Goal: Information Seeking & Learning: Learn about a topic

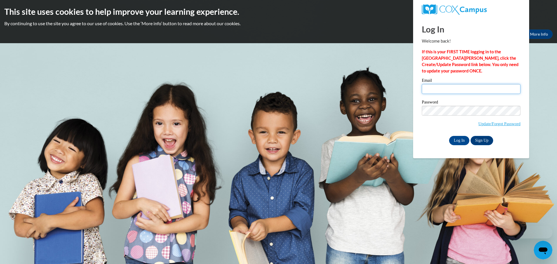
click at [460, 91] on input "Email" at bounding box center [471, 89] width 99 height 10
type input "[EMAIL_ADDRESS][DOMAIN_NAME]"
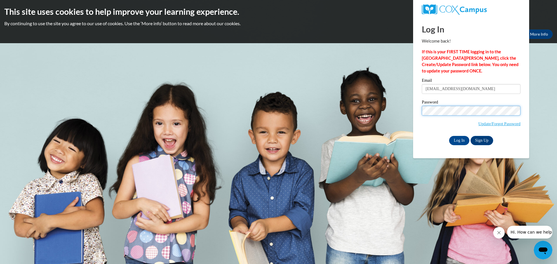
click at [449, 136] on input "Log In" at bounding box center [459, 140] width 20 height 9
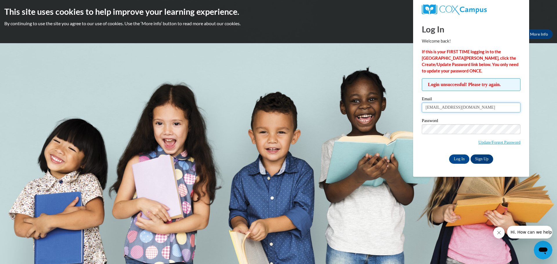
click at [473, 111] on input "[EMAIL_ADDRESS][DOMAIN_NAME]" at bounding box center [471, 108] width 99 height 10
type input "dathielen@evw.k12.mn.us"
click at [449, 155] on input "Log In" at bounding box center [459, 159] width 20 height 9
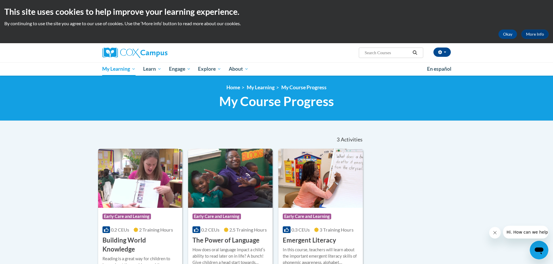
scroll to position [87, 0]
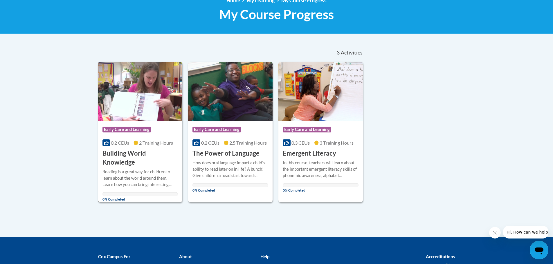
click at [145, 174] on div "Reading is a great way for children to learn about the world around them. Learn…" at bounding box center [140, 178] width 76 height 19
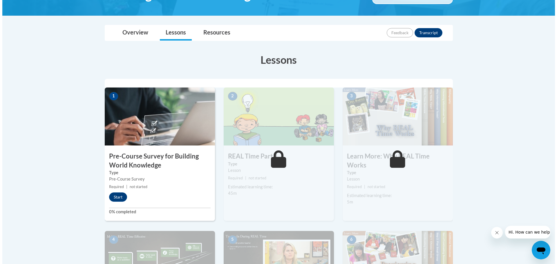
scroll to position [145, 0]
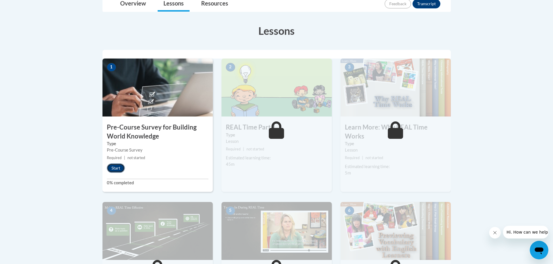
click at [119, 169] on button "Start" at bounding box center [116, 168] width 18 height 9
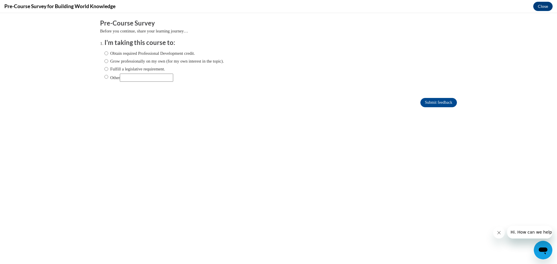
scroll to position [0, 0]
click at [105, 54] on input "Obtain required Professional Development credit." at bounding box center [107, 53] width 4 height 6
radio input "true"
click at [438, 102] on input "Submit feedback" at bounding box center [439, 102] width 37 height 9
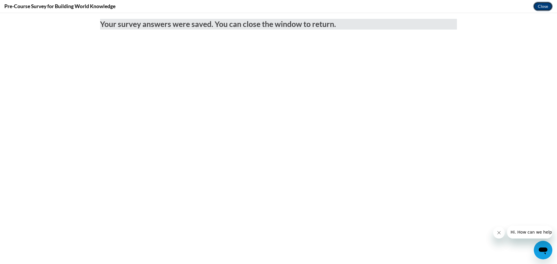
drag, startPoint x: 547, startPoint y: 6, endPoint x: 545, endPoint y: 38, distance: 32.6
click at [547, 6] on button "Close" at bounding box center [543, 6] width 19 height 9
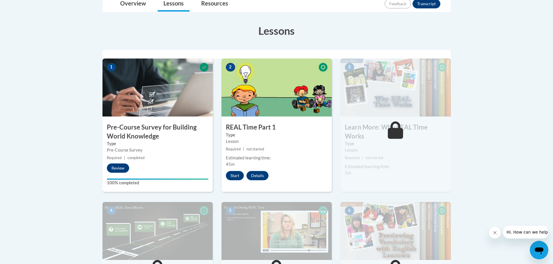
click at [139, 101] on img at bounding box center [157, 88] width 110 height 58
click at [150, 137] on h3 "Pre-Course Survey for Building World Knowledge" at bounding box center [157, 132] width 110 height 18
click at [119, 169] on button "Review" at bounding box center [118, 168] width 22 height 9
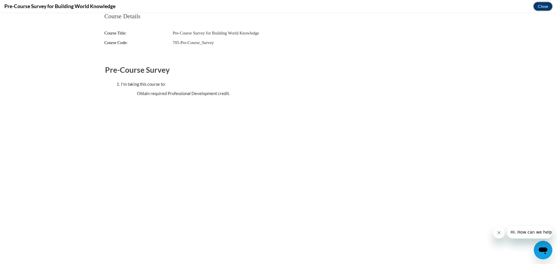
click at [543, 5] on button "Close" at bounding box center [543, 6] width 19 height 9
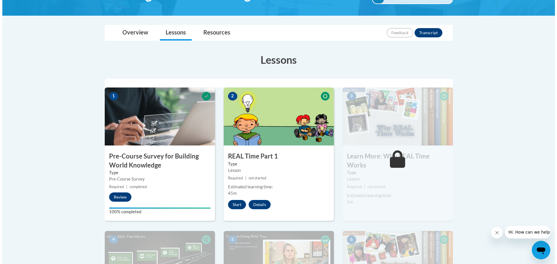
scroll to position [174, 0]
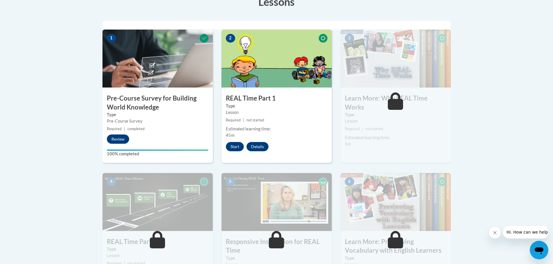
click at [300, 111] on div "Lesson" at bounding box center [277, 112] width 102 height 6
click at [231, 146] on button "Start" at bounding box center [235, 146] width 18 height 9
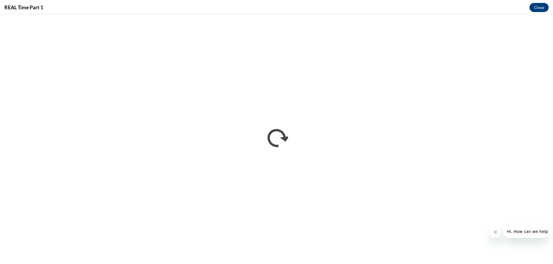
scroll to position [0, 0]
click at [543, 6] on button "Close" at bounding box center [543, 6] width 19 height 9
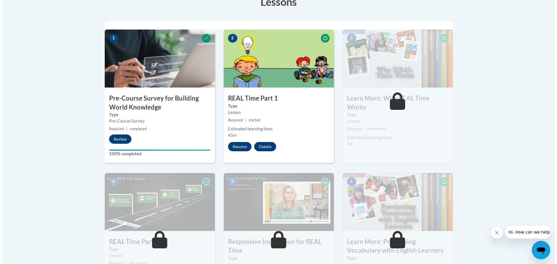
scroll to position [145, 0]
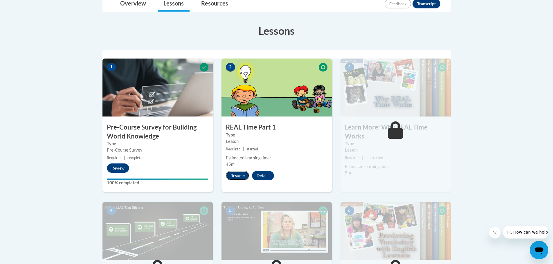
click at [236, 173] on button "Resume" at bounding box center [238, 175] width 24 height 9
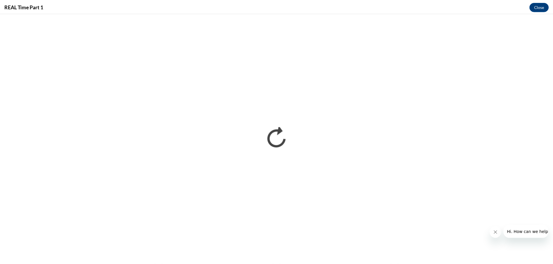
scroll to position [0, 0]
click at [539, 7] on button "Close" at bounding box center [543, 6] width 19 height 9
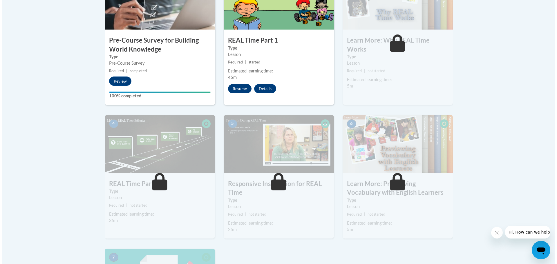
scroll to position [145, 0]
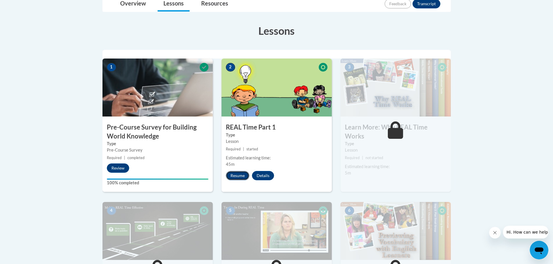
click at [235, 175] on button "Resume" at bounding box center [238, 175] width 24 height 9
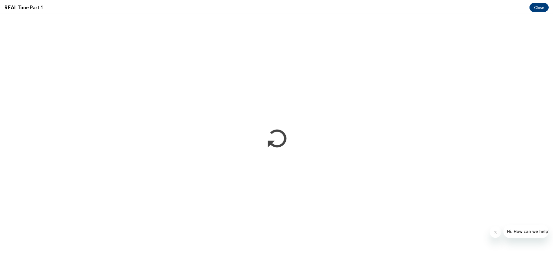
scroll to position [0, 0]
click at [544, 6] on button "Close" at bounding box center [543, 6] width 19 height 9
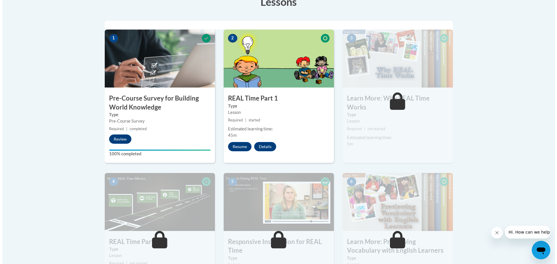
scroll to position [145, 0]
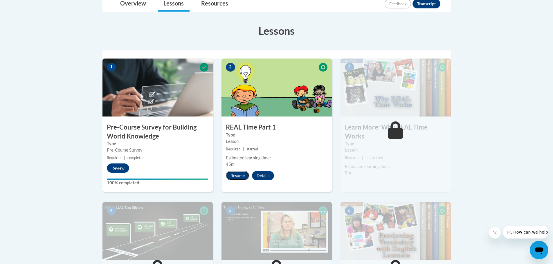
click at [230, 174] on button "Resume" at bounding box center [238, 175] width 24 height 9
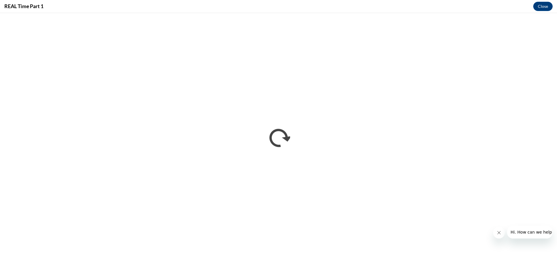
scroll to position [0, 0]
